Goal: Navigation & Orientation: Find specific page/section

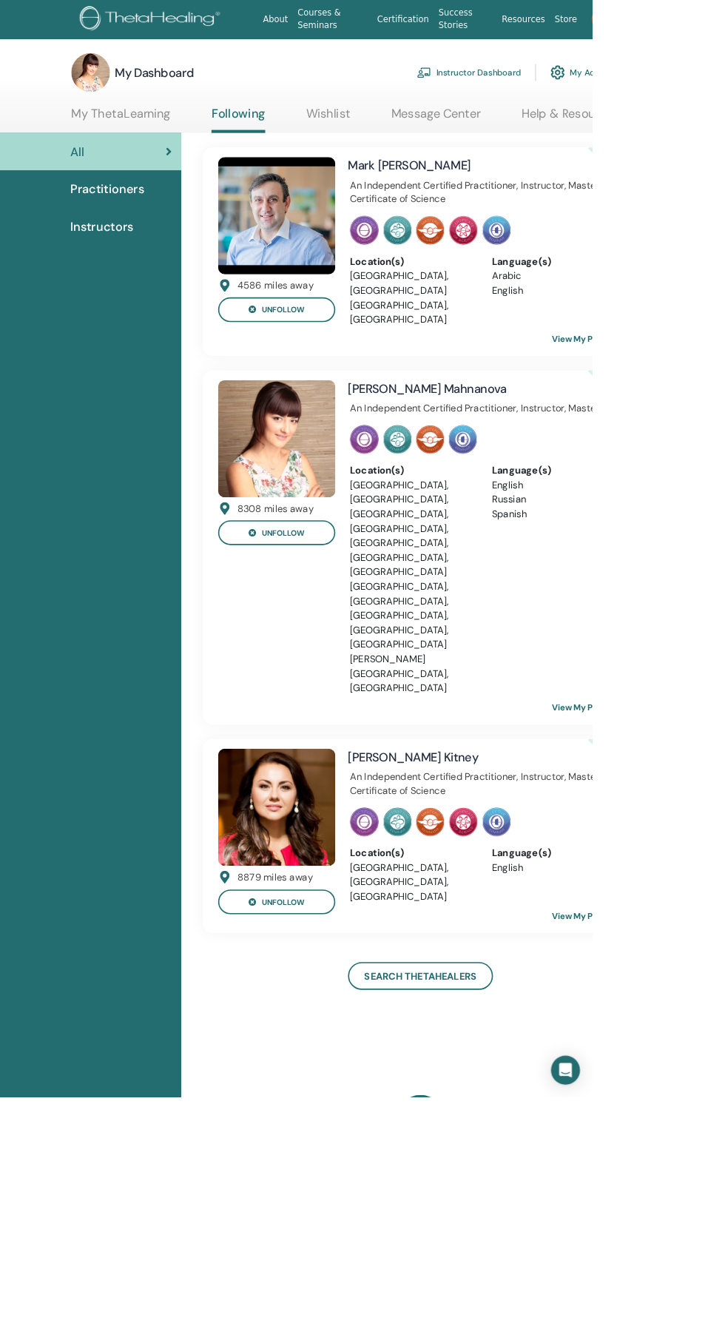
click at [569, 90] on link "Instructor Dashboard" at bounding box center [574, 89] width 127 height 33
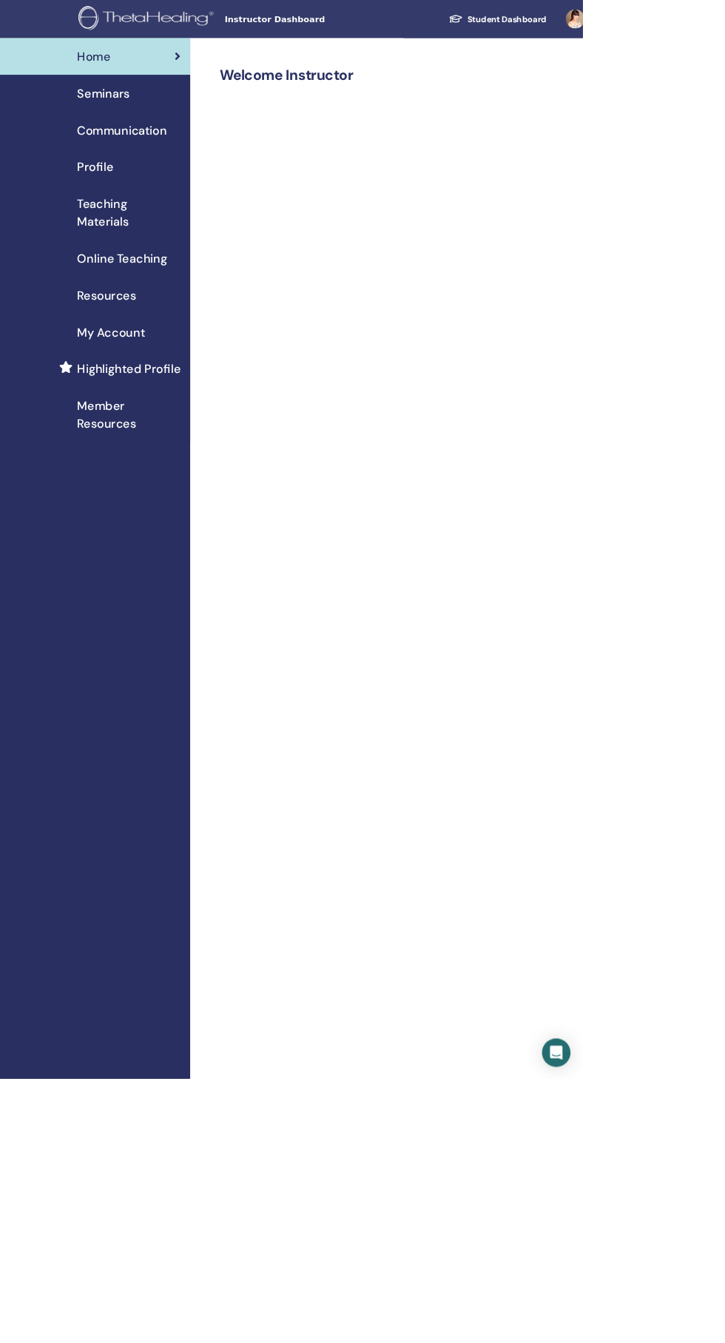
click at [185, 40] on img at bounding box center [184, 23] width 173 height 33
